Goal: Register for event/course

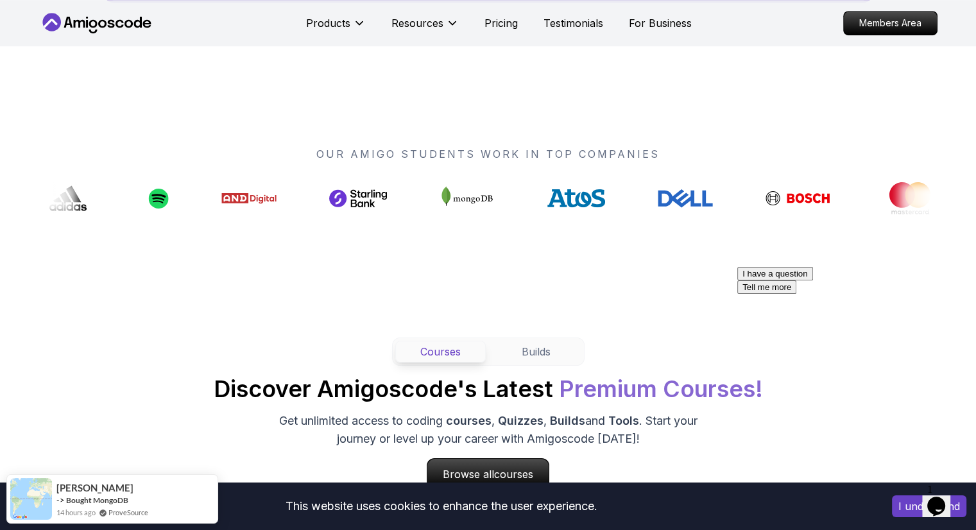
scroll to position [921, 0]
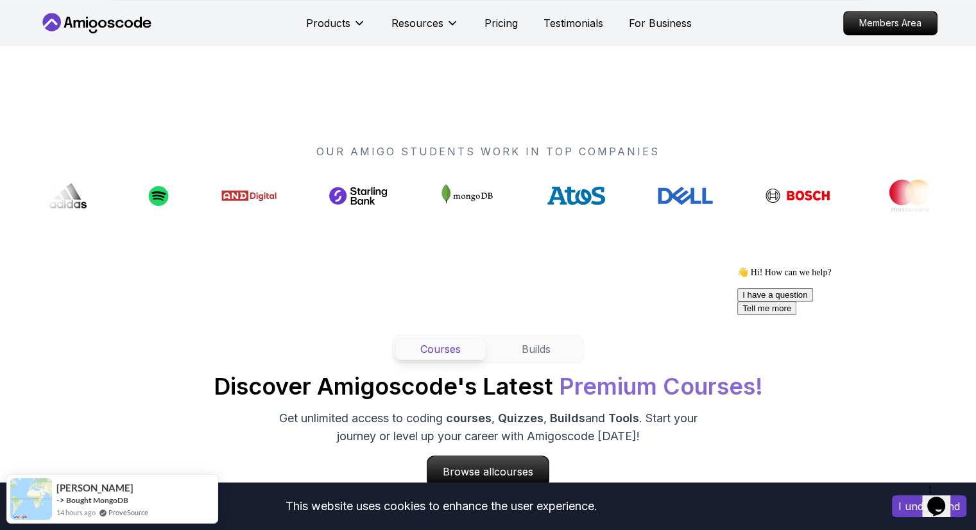
click at [437, 189] on icon at bounding box center [466, 196] width 58 height 32
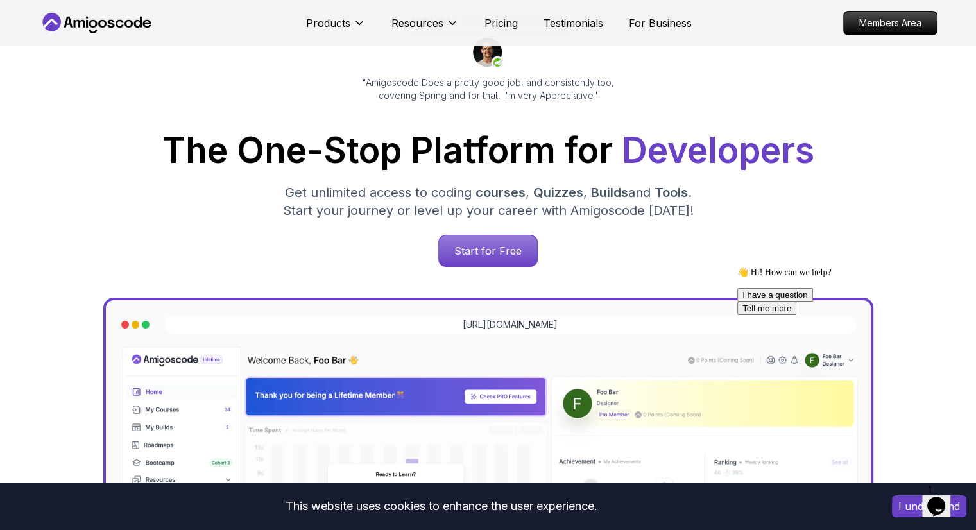
scroll to position [98, 0]
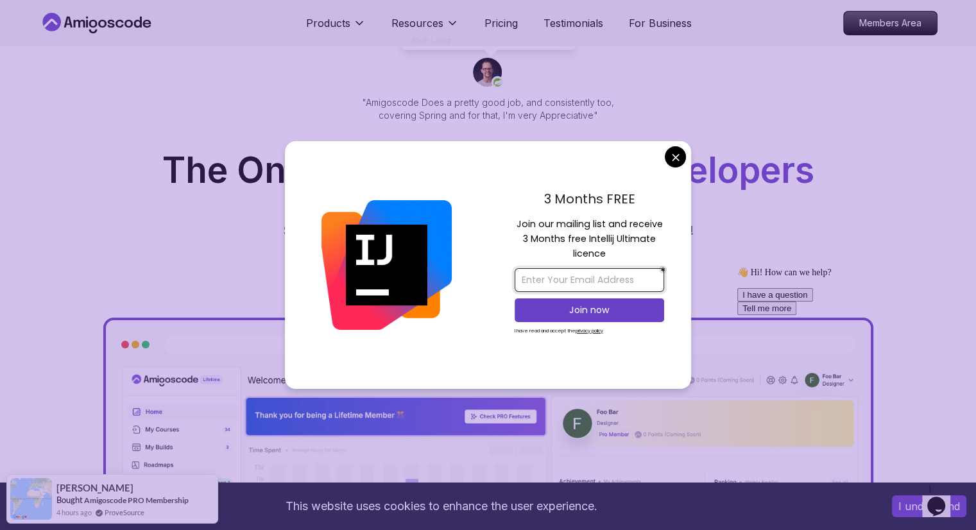
click at [594, 279] on input "email" at bounding box center [590, 280] width 150 height 24
type input "[EMAIL_ADDRESS][DOMAIN_NAME]"
click at [588, 306] on p "Join now" at bounding box center [589, 310] width 121 height 13
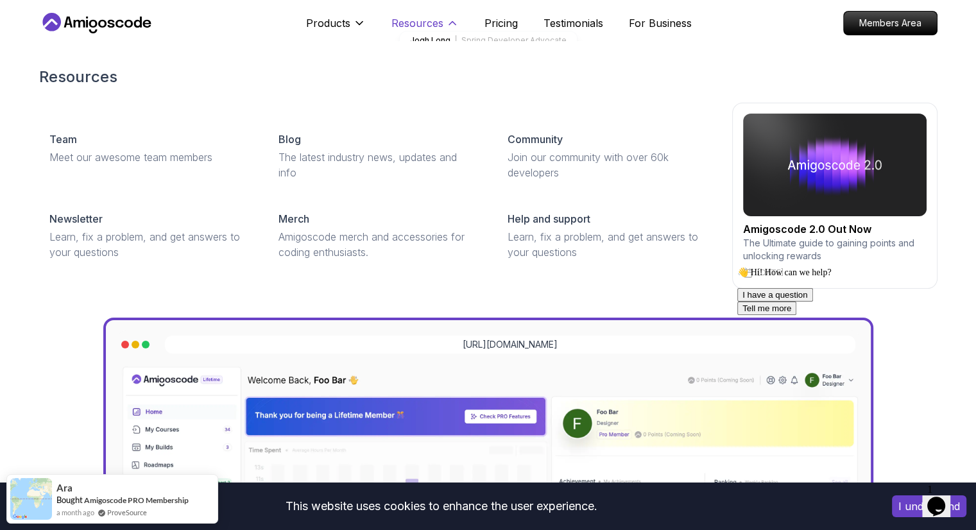
click at [435, 19] on p "Resources" at bounding box center [418, 22] width 52 height 15
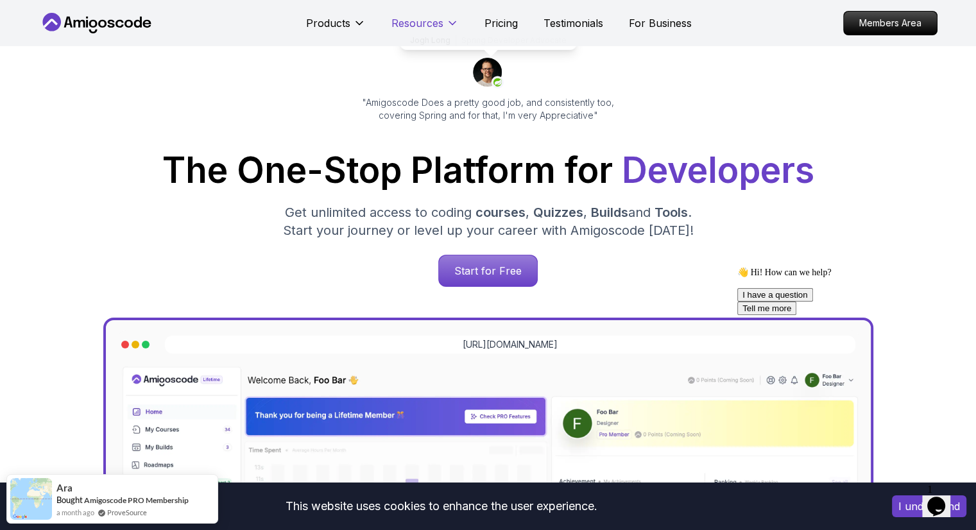
click at [435, 19] on p "Resources" at bounding box center [418, 22] width 52 height 15
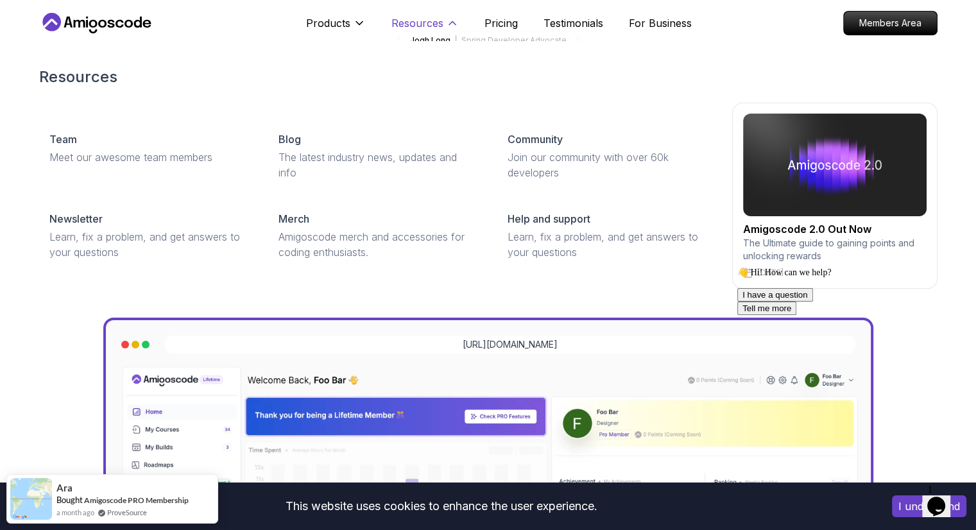
click at [442, 15] on button "Resources" at bounding box center [425, 28] width 67 height 26
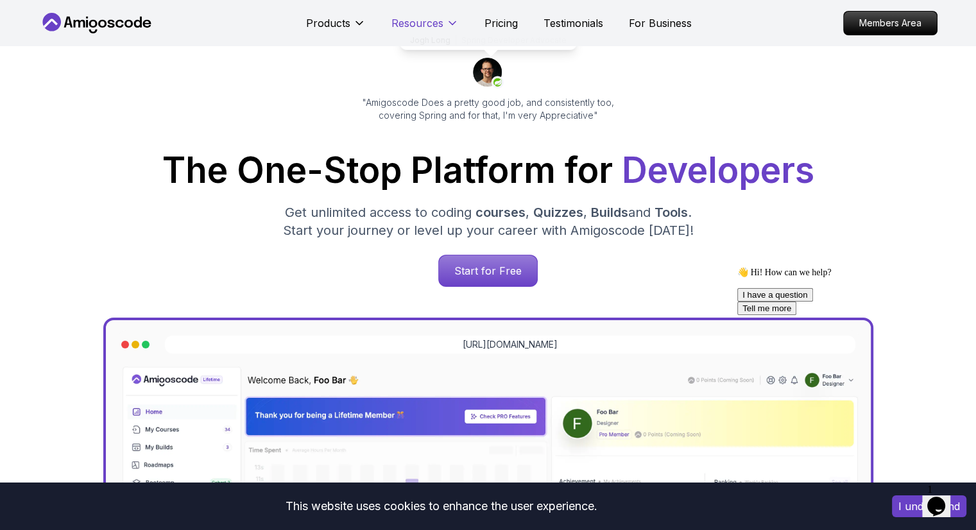
click at [442, 15] on button "Resources" at bounding box center [425, 28] width 67 height 26
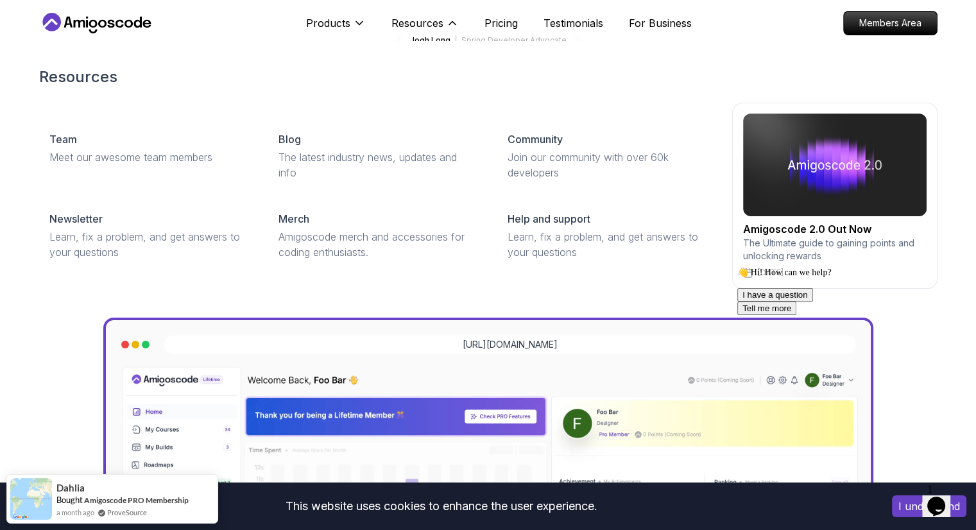
click at [794, 170] on img at bounding box center [835, 165] width 184 height 103
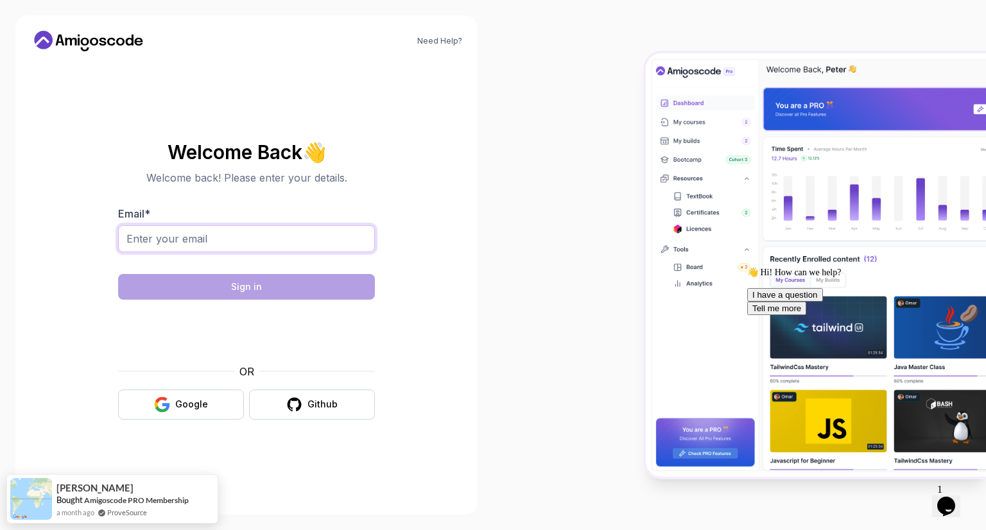
click at [280, 250] on input "Email *" at bounding box center [246, 238] width 257 height 27
type input "[EMAIL_ADDRESS][DOMAIN_NAME]"
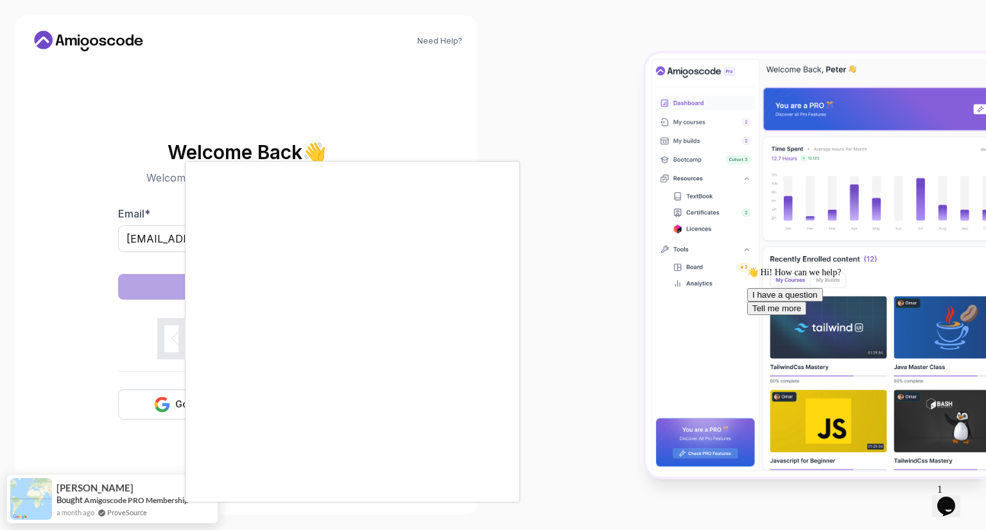
click at [141, 399] on div at bounding box center [493, 265] width 986 height 530
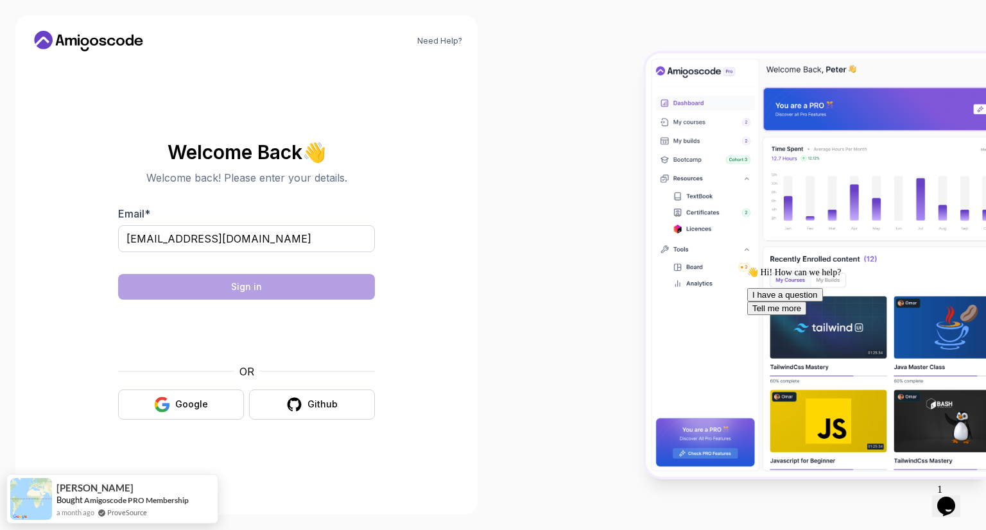
click at [141, 399] on button "Google" at bounding box center [181, 405] width 126 height 30
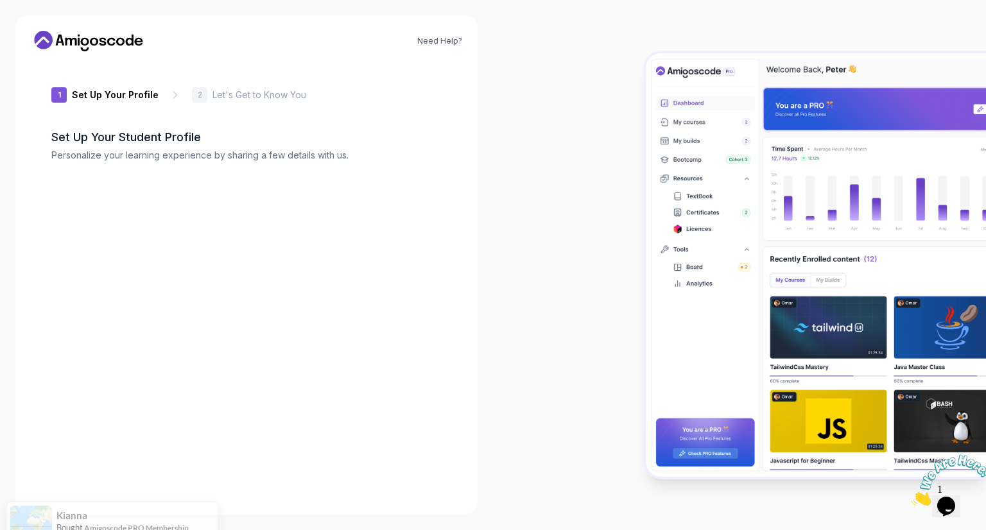
type input "wildbison648aa"
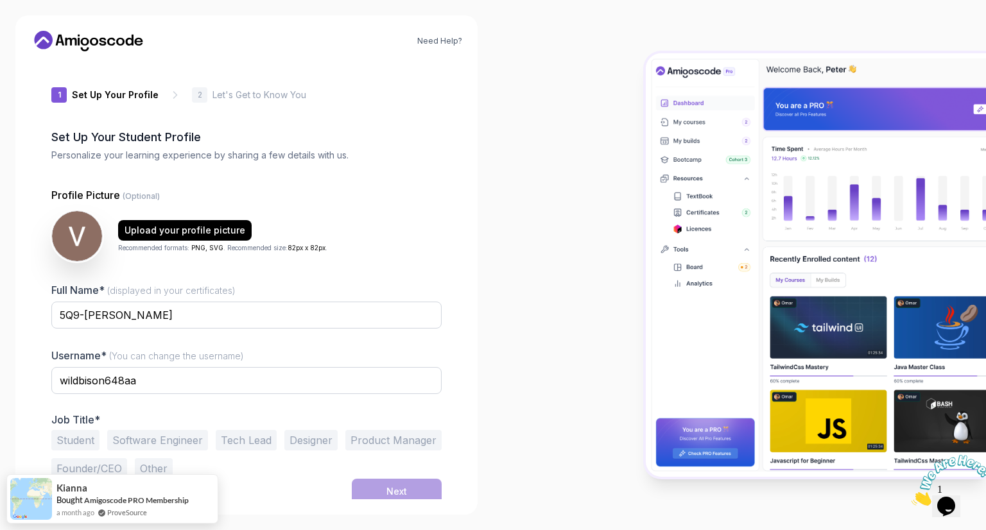
scroll to position [5, 0]
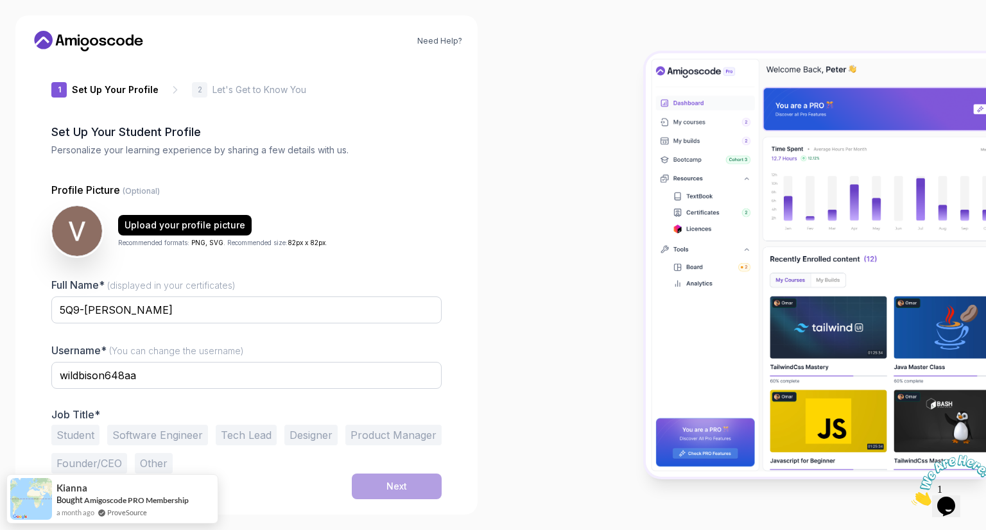
click at [80, 436] on button "Student" at bounding box center [75, 435] width 48 height 21
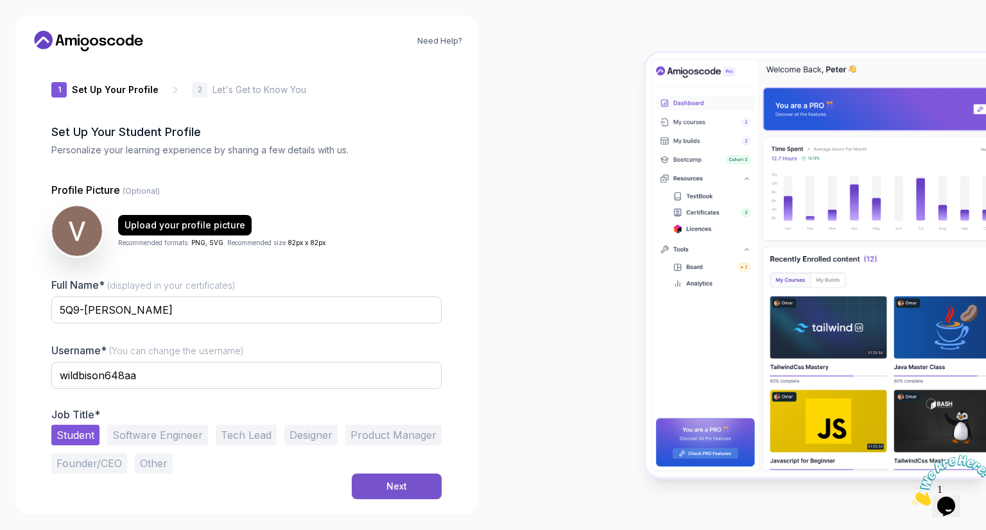
click at [383, 481] on button "Next" at bounding box center [397, 487] width 90 height 26
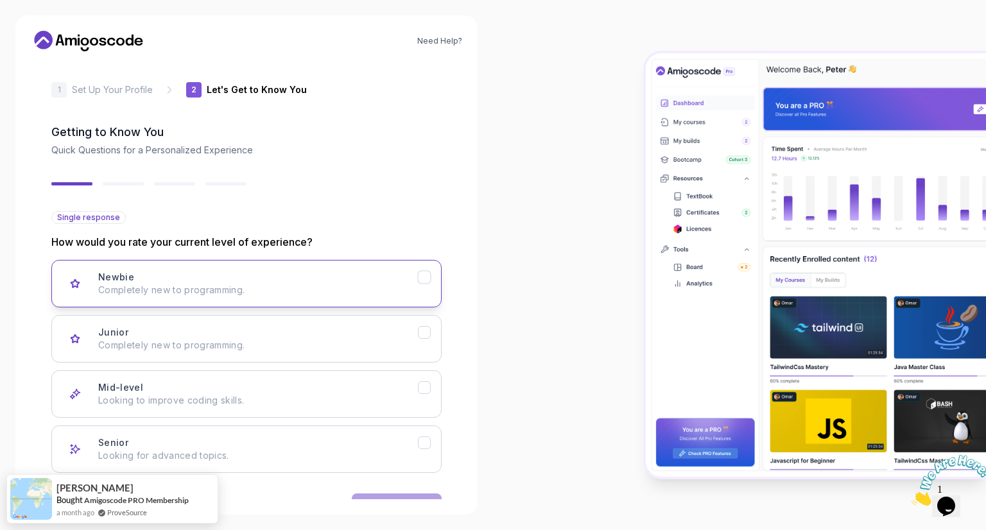
click at [252, 279] on div "Newbie Completely new to programming." at bounding box center [258, 284] width 320 height 26
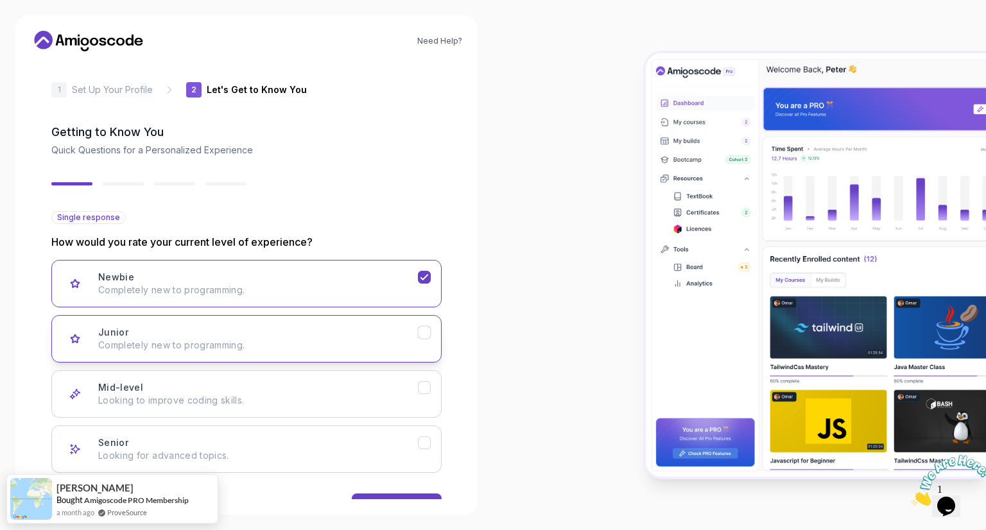
click at [281, 336] on div "Junior Completely new to programming." at bounding box center [258, 339] width 320 height 26
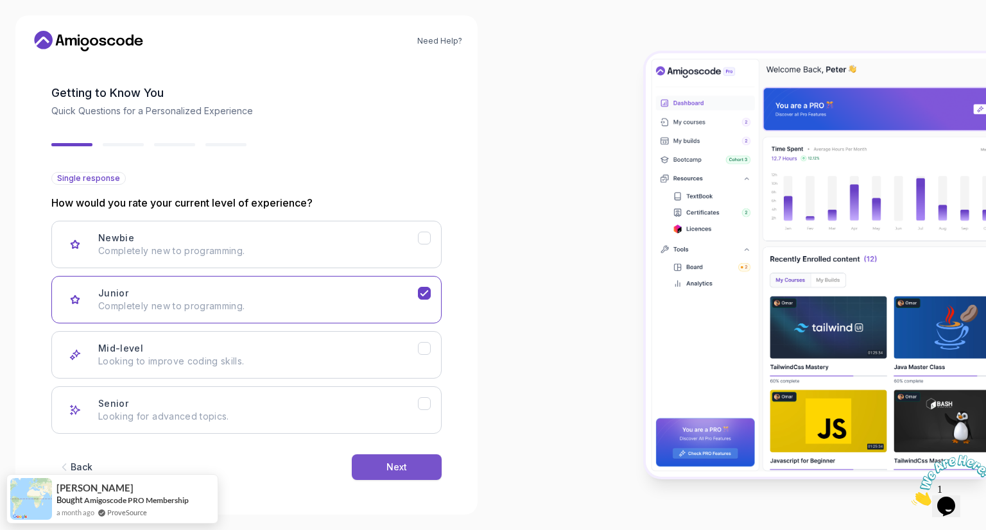
click at [374, 468] on button "Next" at bounding box center [397, 467] width 90 height 26
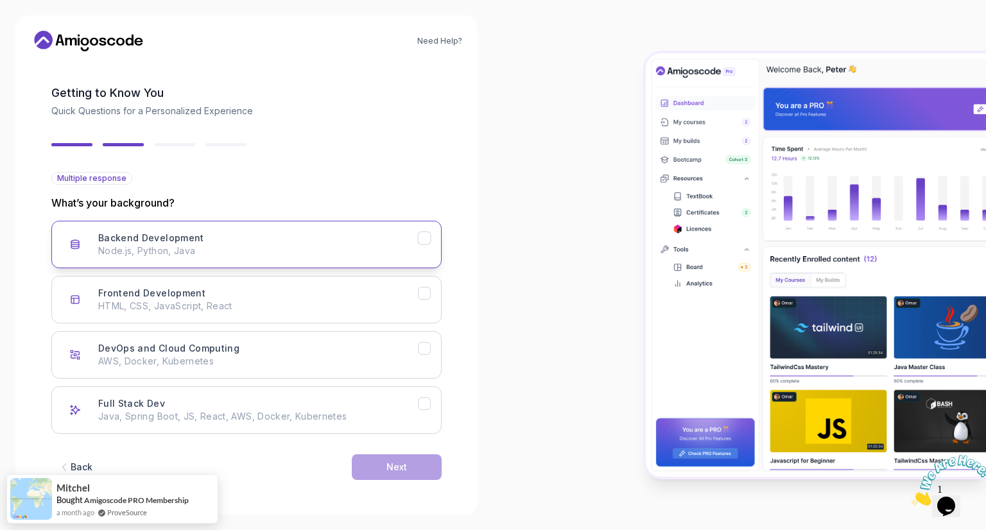
click at [288, 252] on p "Node.js, Python, Java" at bounding box center [258, 251] width 320 height 13
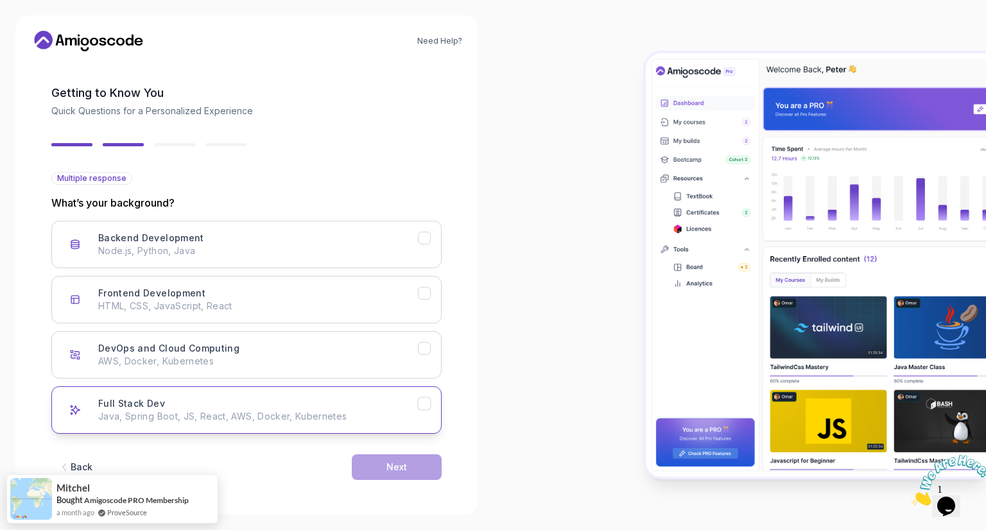
click at [259, 408] on div "Full Stack Dev Java, Spring Boot, JS, React, AWS, Docker, Kubernetes" at bounding box center [258, 410] width 320 height 26
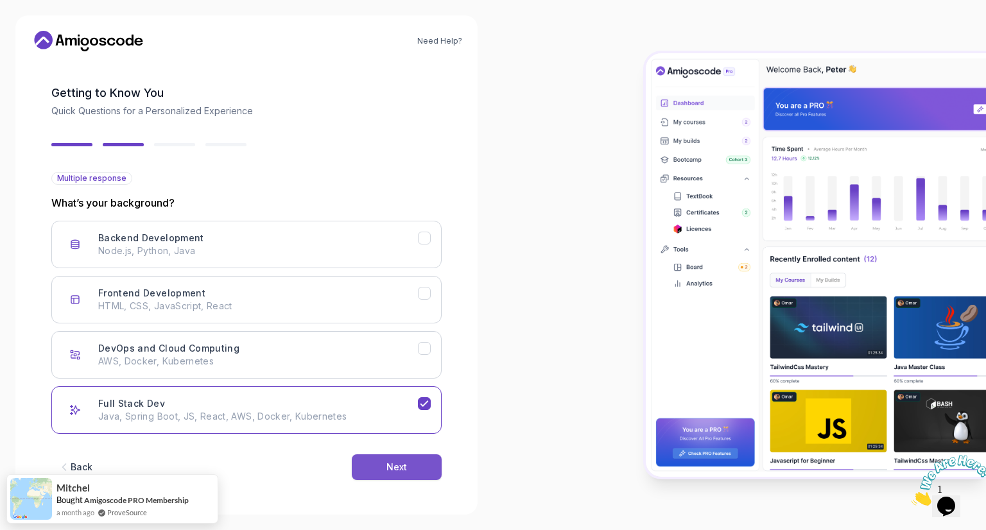
click at [386, 466] on div "Next" at bounding box center [396, 467] width 21 height 13
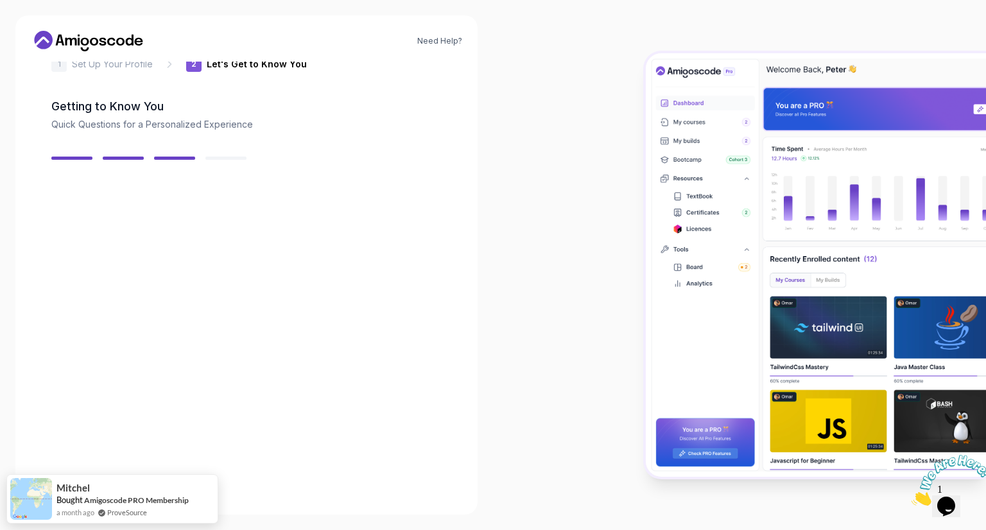
scroll to position [30, 0]
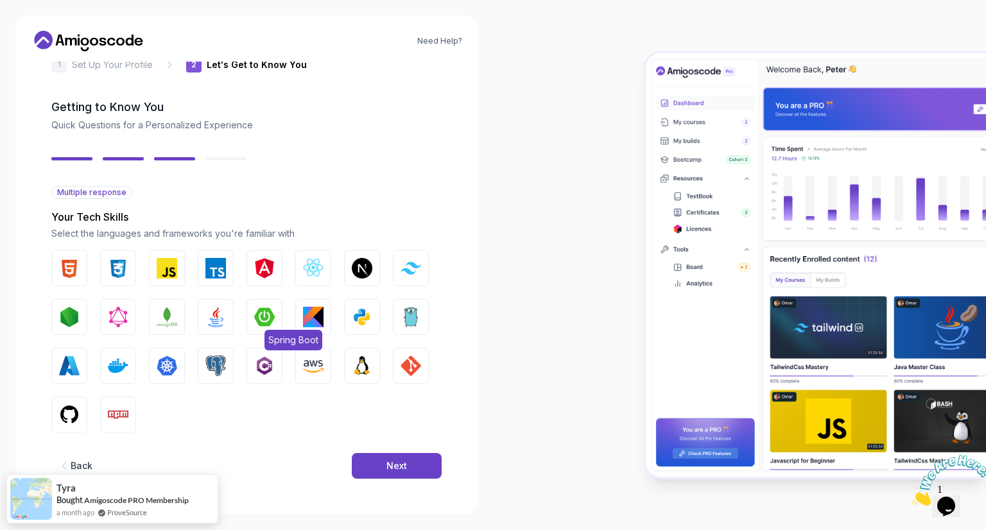
click at [270, 317] on img "button" at bounding box center [264, 317] width 21 height 21
click at [263, 309] on img "button" at bounding box center [264, 317] width 21 height 21
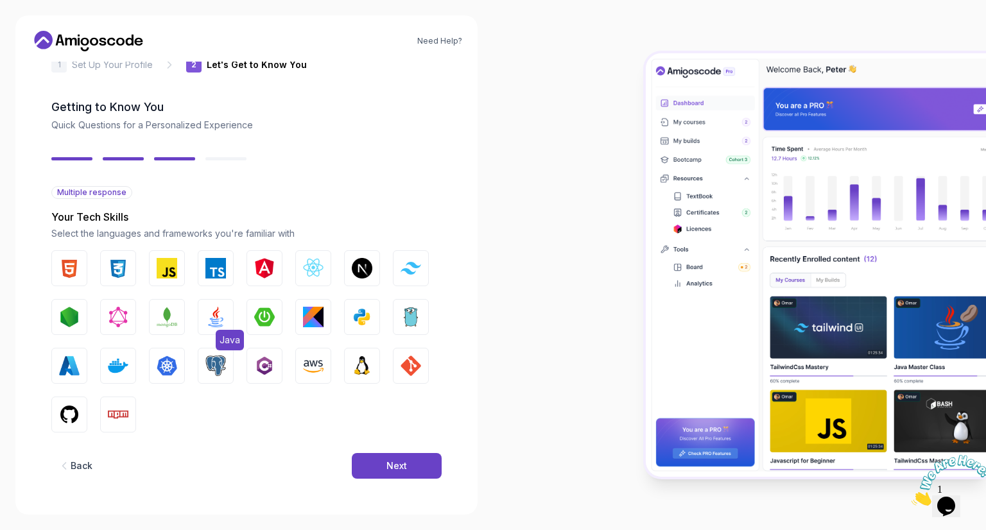
click at [212, 299] on button "Java" at bounding box center [216, 317] width 36 height 36
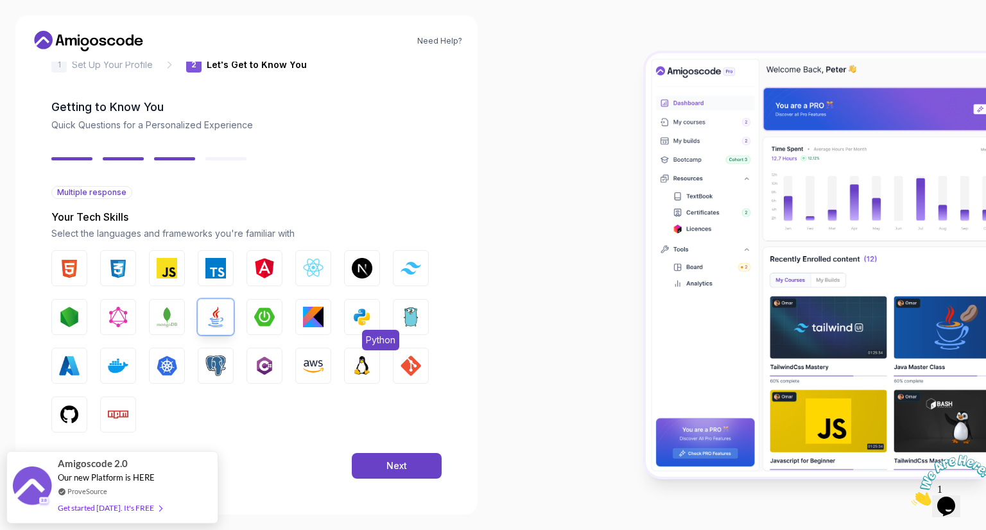
click at [357, 329] on button "Python" at bounding box center [362, 317] width 36 height 36
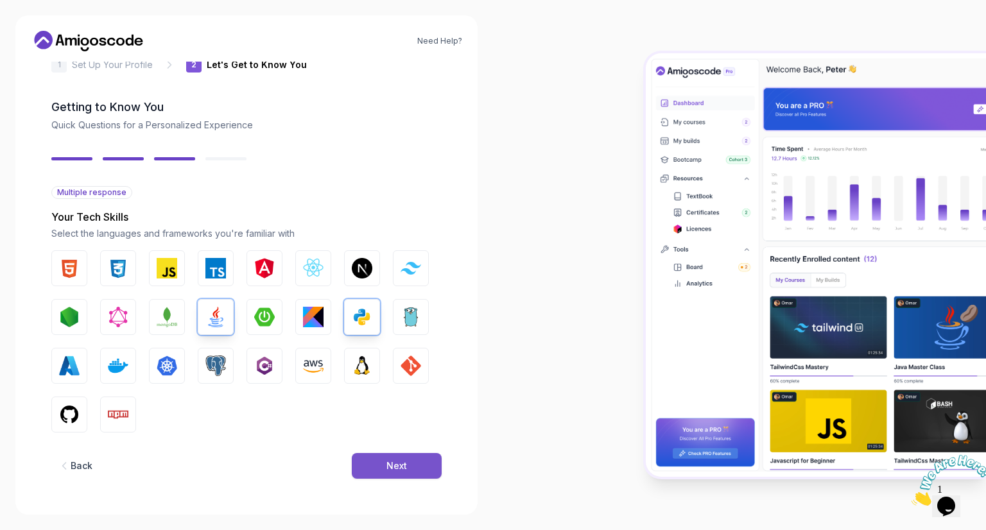
click at [416, 472] on button "Next" at bounding box center [397, 466] width 90 height 26
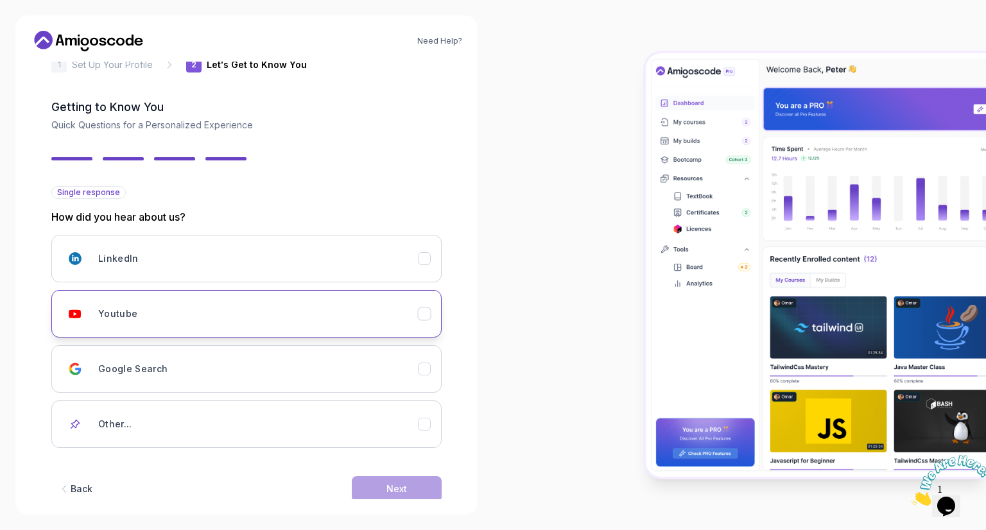
click at [336, 319] on div "Youtube" at bounding box center [258, 314] width 320 height 26
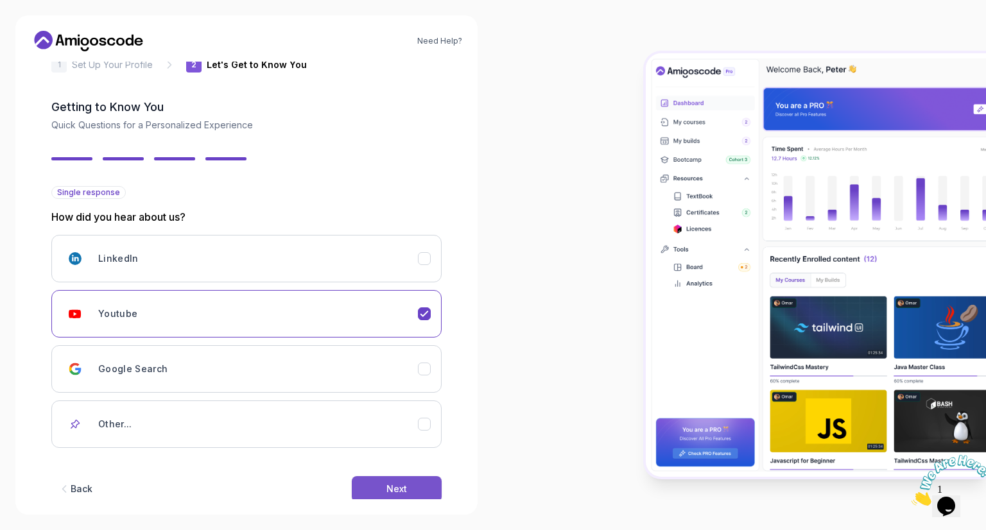
click at [393, 483] on div "Next" at bounding box center [396, 489] width 21 height 13
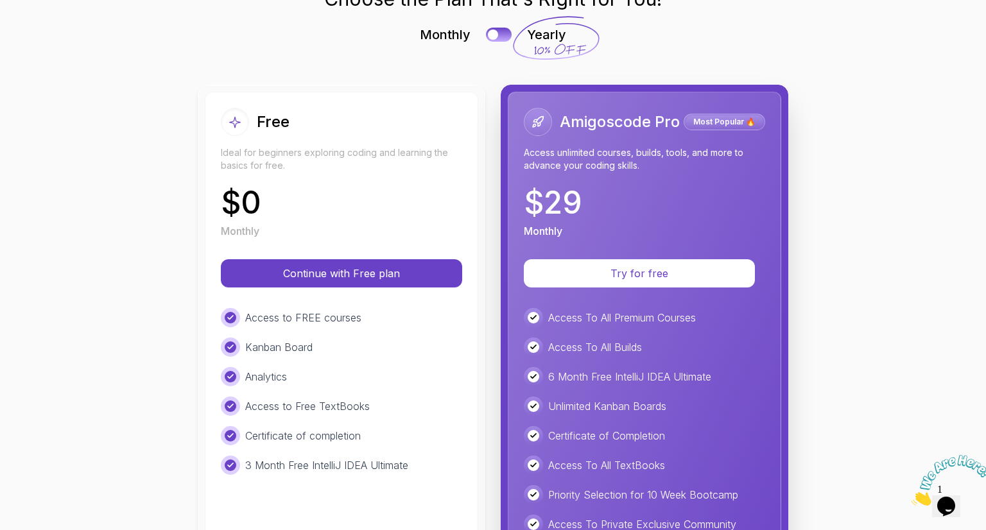
scroll to position [82, 0]
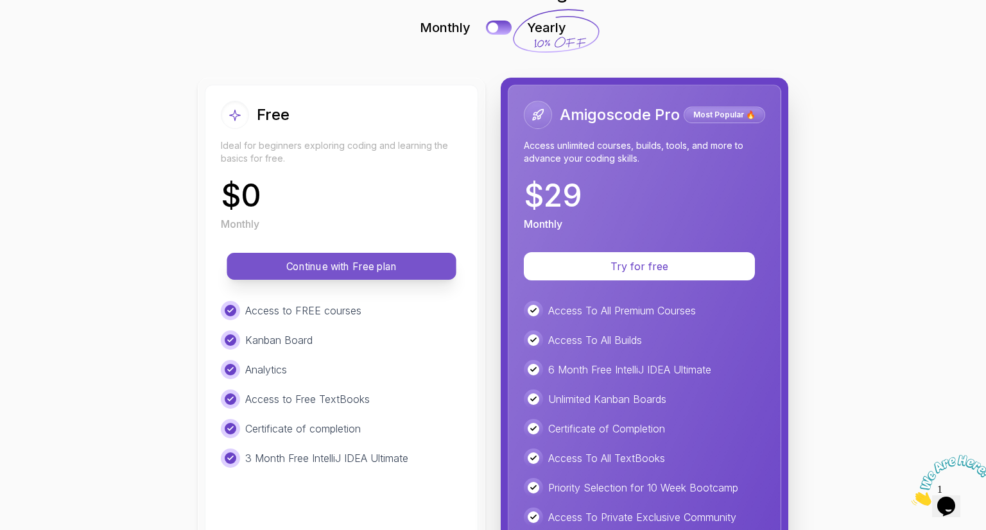
click at [352, 270] on p "Continue with Free plan" at bounding box center [341, 266] width 200 height 15
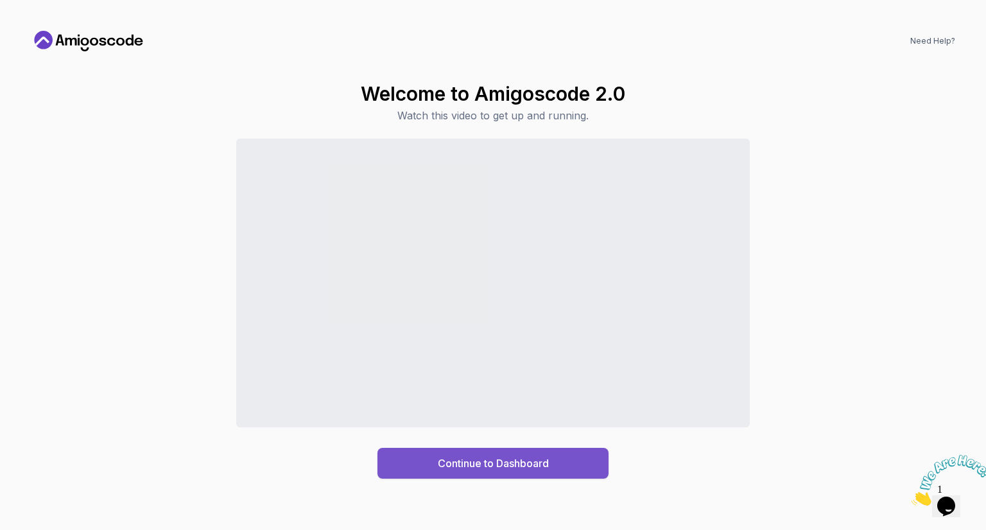
click at [481, 461] on div "Continue to Dashboard" at bounding box center [493, 463] width 111 height 15
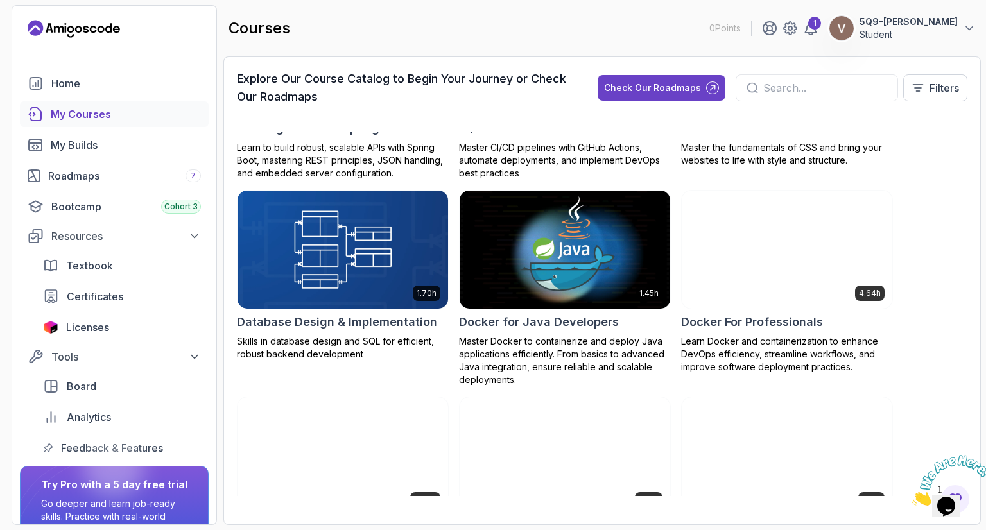
scroll to position [318, 0]
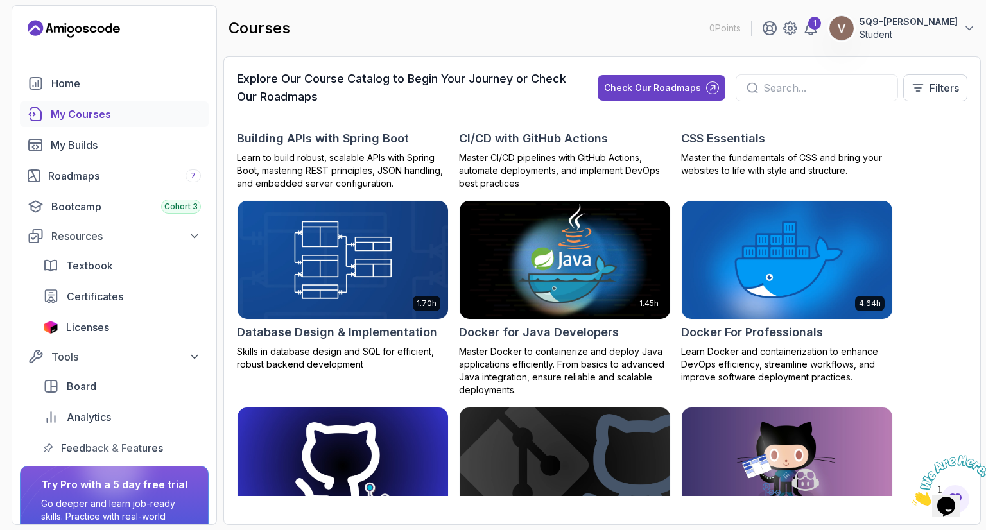
click at [553, 254] on img at bounding box center [564, 260] width 221 height 124
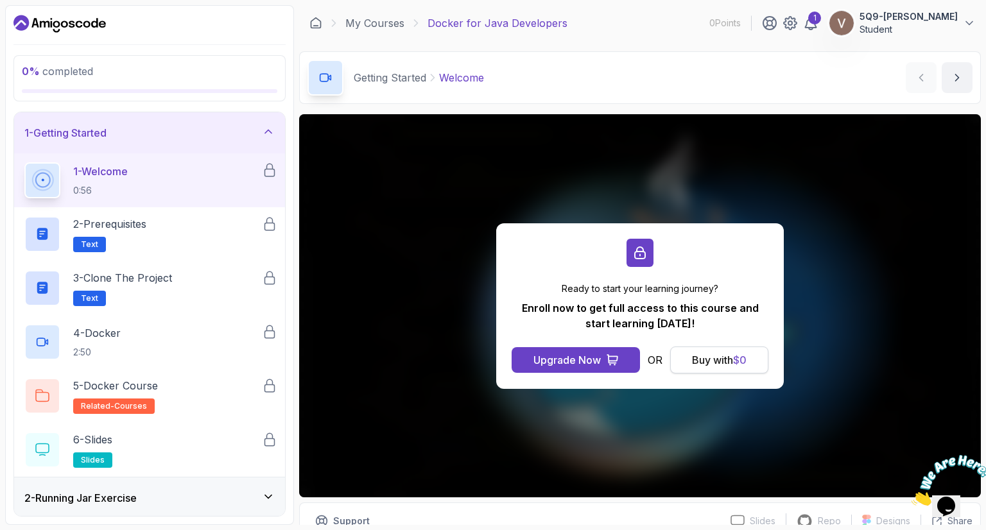
click at [687, 358] on button "Buy with $ 0" at bounding box center [719, 360] width 98 height 27
click at [562, 373] on div "Ready to start your learning journey? Enroll now to get full access to this cou…" at bounding box center [640, 306] width 288 height 166
click at [562, 366] on div "Upgrade Now" at bounding box center [566, 359] width 67 height 15
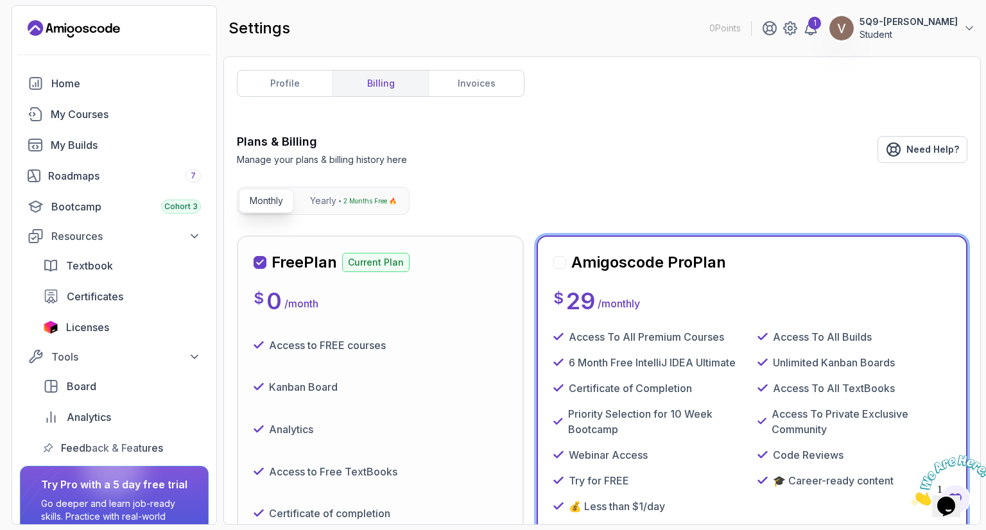
click at [368, 298] on div "$ 0 / month" at bounding box center [381, 301] width 254 height 26
click at [451, 316] on div "Free Plan Current Plan $ 0 / month Access to FREE courses Kanban Board Analytic…" at bounding box center [381, 433] width 254 height 362
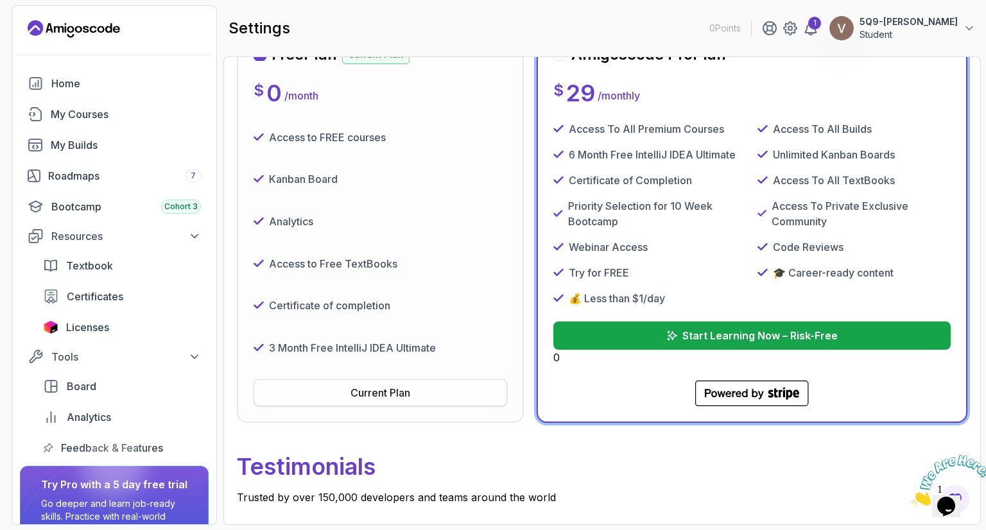
click at [377, 394] on div "Current Plan" at bounding box center [380, 392] width 60 height 15
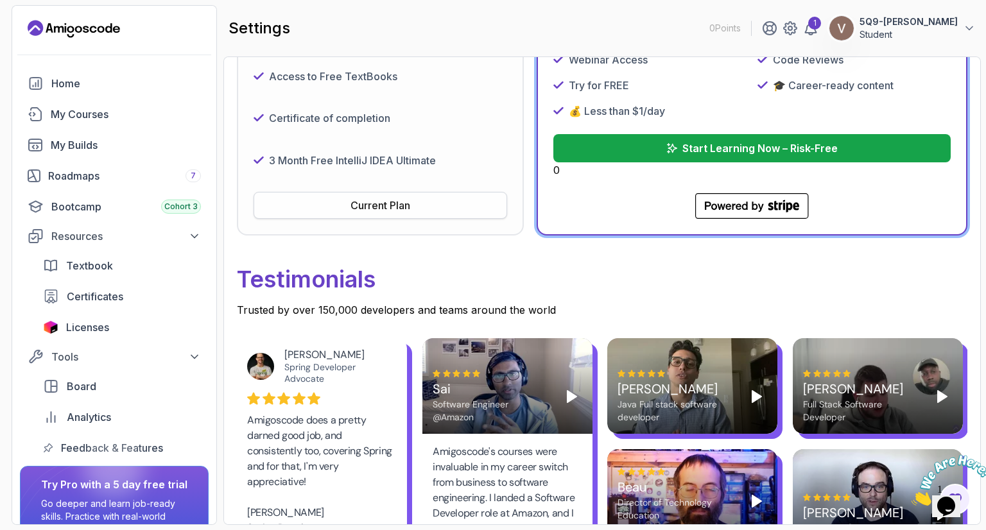
scroll to position [564, 0]
